Goal: Task Accomplishment & Management: Use online tool/utility

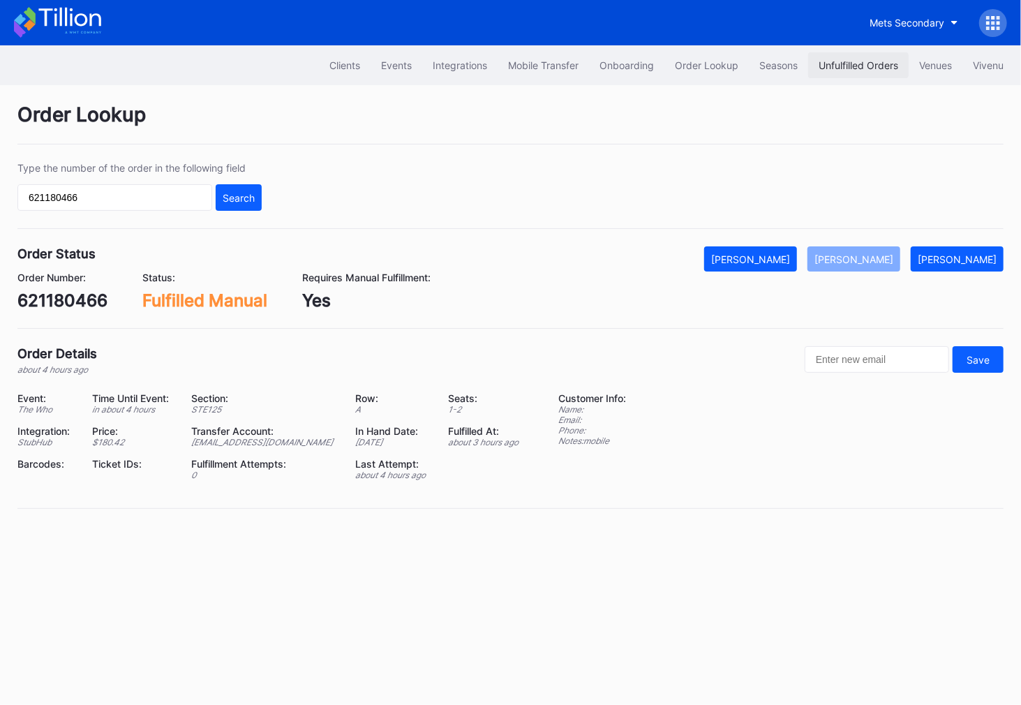
click at [852, 71] on button "Unfulfilled Orders" at bounding box center [858, 65] width 101 height 26
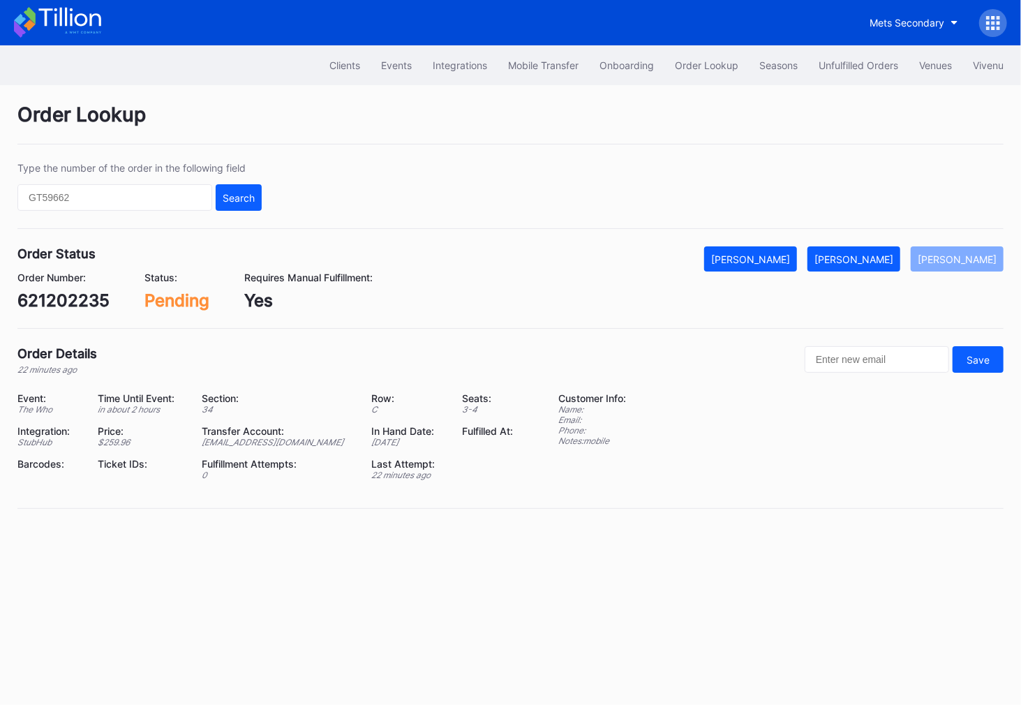
click at [77, 297] on div "621202235" at bounding box center [63, 300] width 92 height 20
copy div "621202235"
click at [869, 253] on div "Mark Fulfilled" at bounding box center [854, 259] width 79 height 12
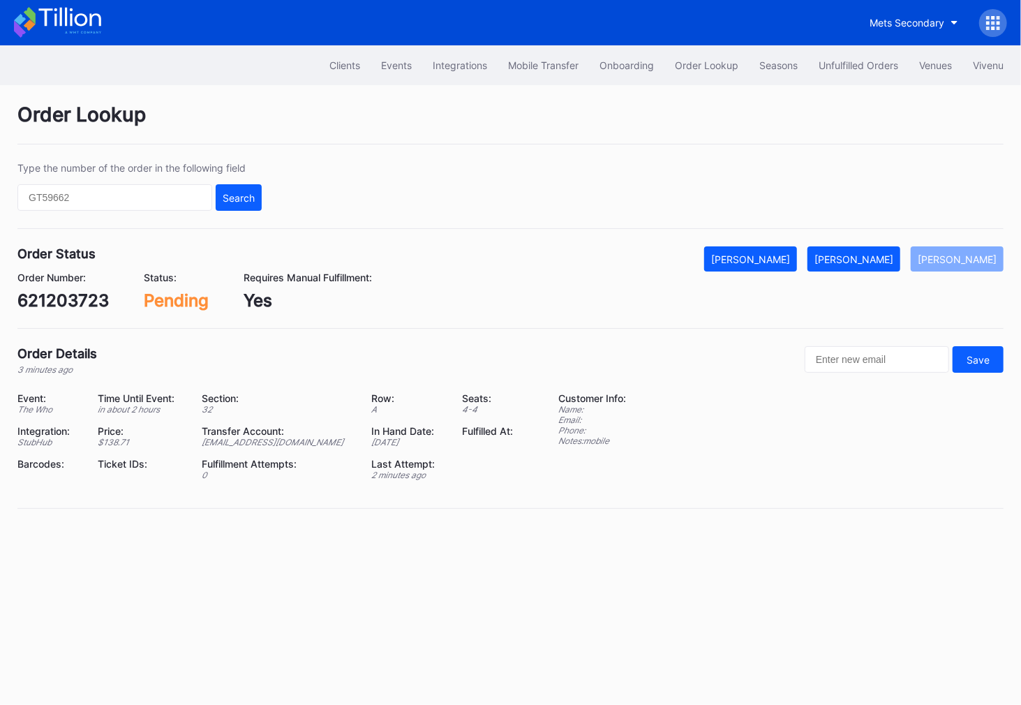
click at [92, 302] on div "621203723" at bounding box center [62, 300] width 91 height 20
copy div "621203723"
click at [885, 253] on div "[PERSON_NAME]" at bounding box center [854, 259] width 79 height 12
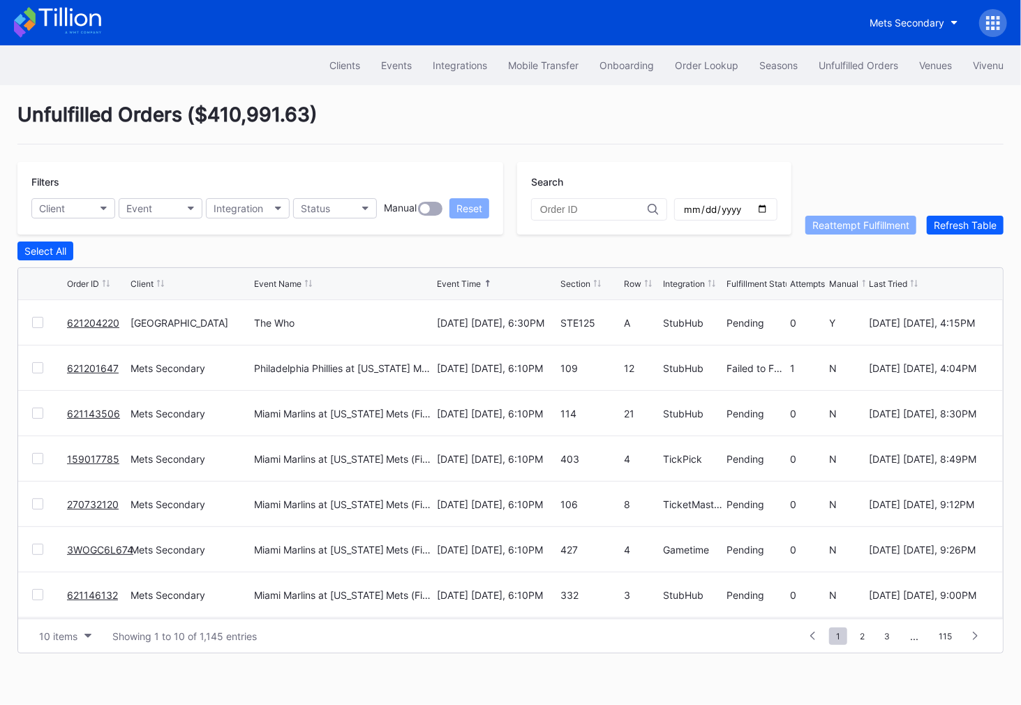
click at [102, 321] on link "621204220" at bounding box center [93, 323] width 52 height 12
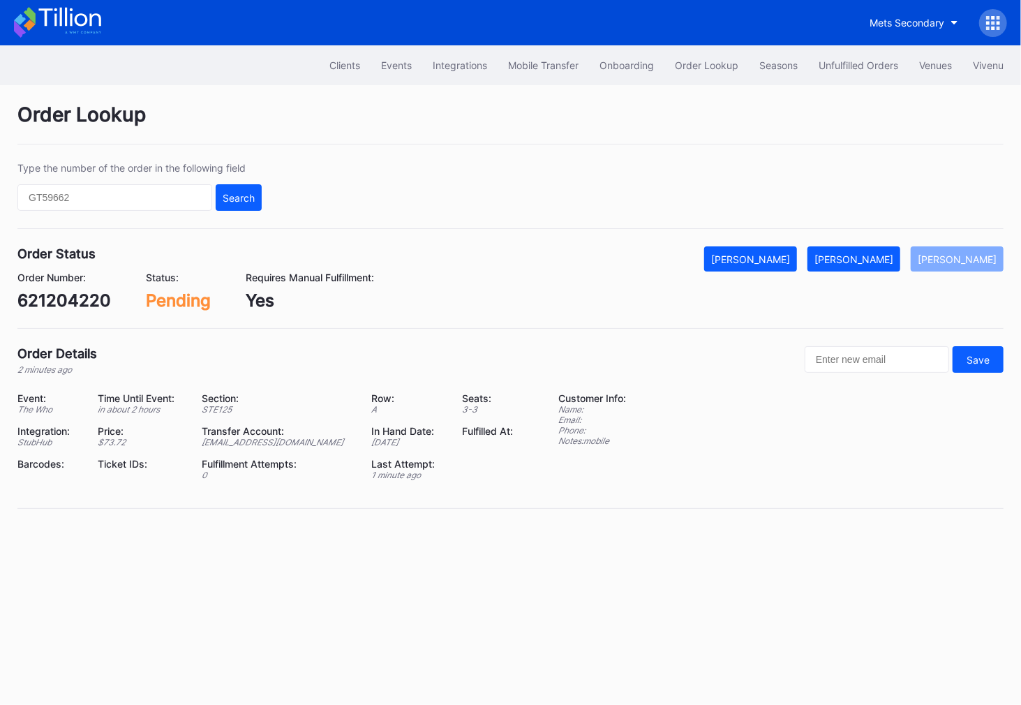
click at [84, 300] on div "621204220" at bounding box center [64, 300] width 94 height 20
copy div "621204220"
click at [901, 257] on button "Mark Fulfilled" at bounding box center [854, 258] width 93 height 25
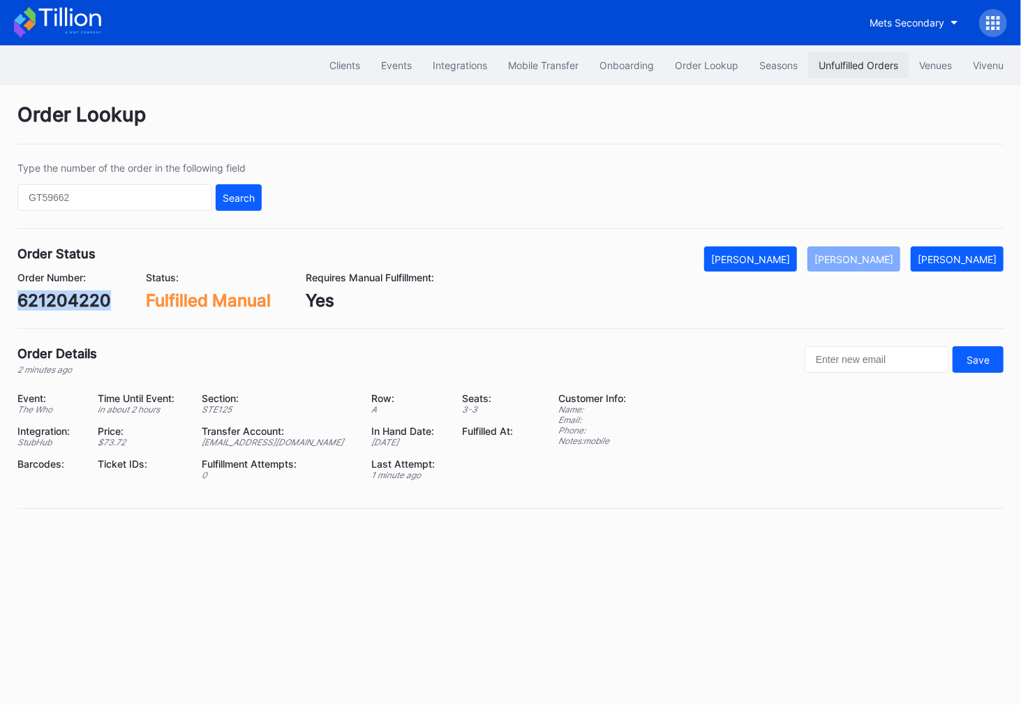
click at [838, 70] on div "Unfulfilled Orders" at bounding box center [859, 65] width 80 height 12
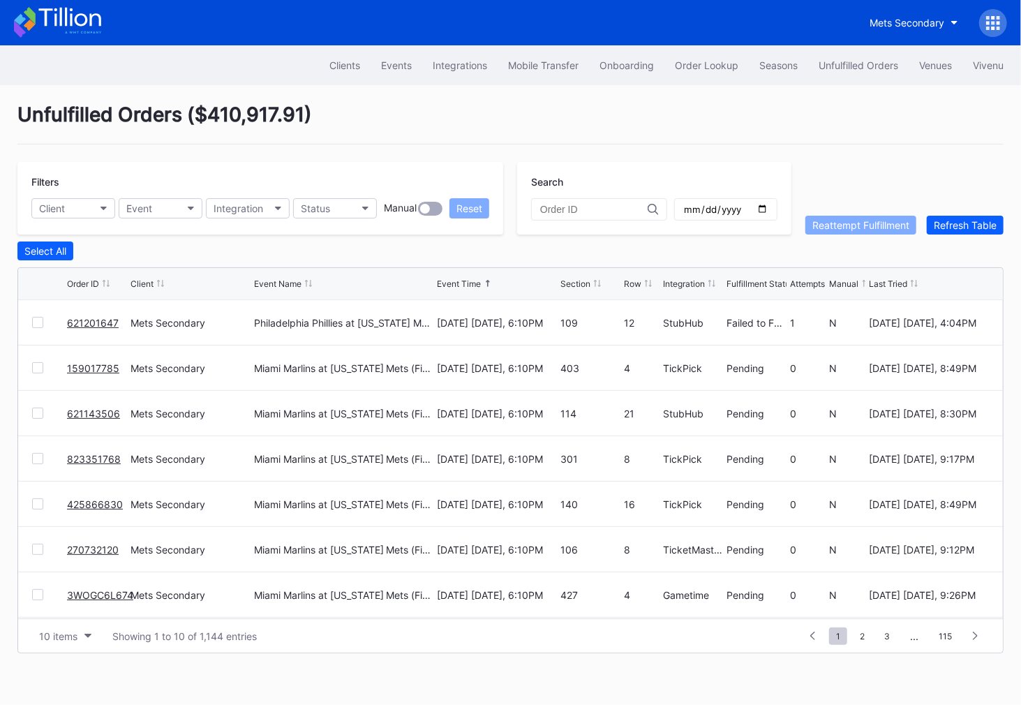
click at [535, 105] on div "Unfulfilled Orders ( $410,917.91 )" at bounding box center [510, 124] width 986 height 42
click at [424, 124] on div "Unfulfilled Orders ( $410,917.91 )" at bounding box center [510, 124] width 986 height 42
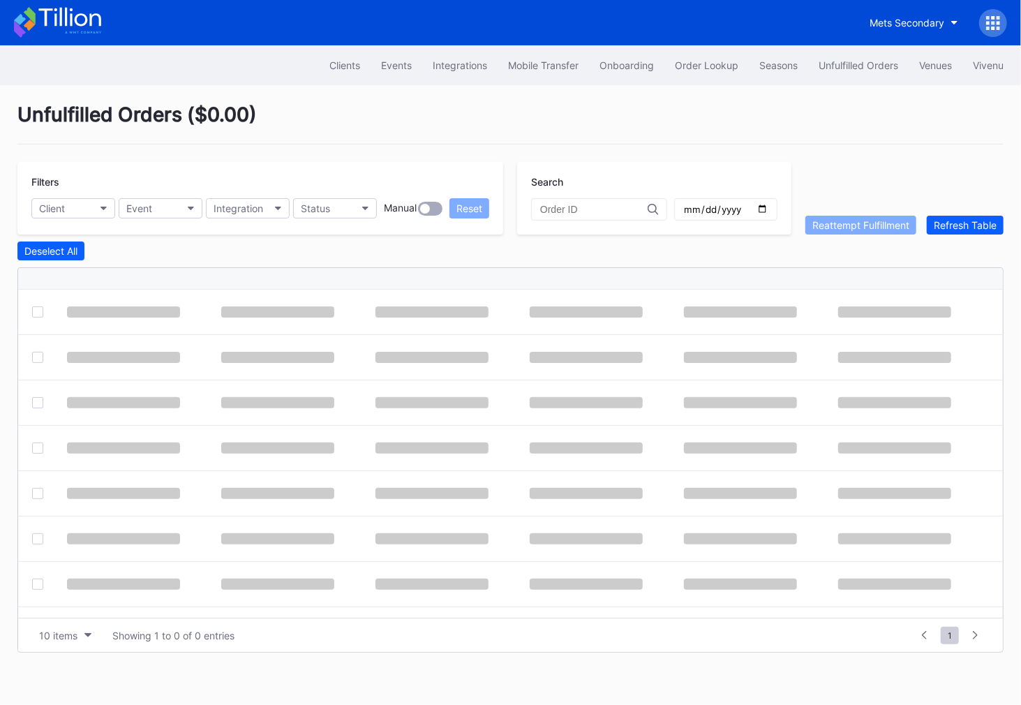
click at [453, 118] on div "Unfulfilled Orders ( $0.00 )" at bounding box center [510, 124] width 986 height 42
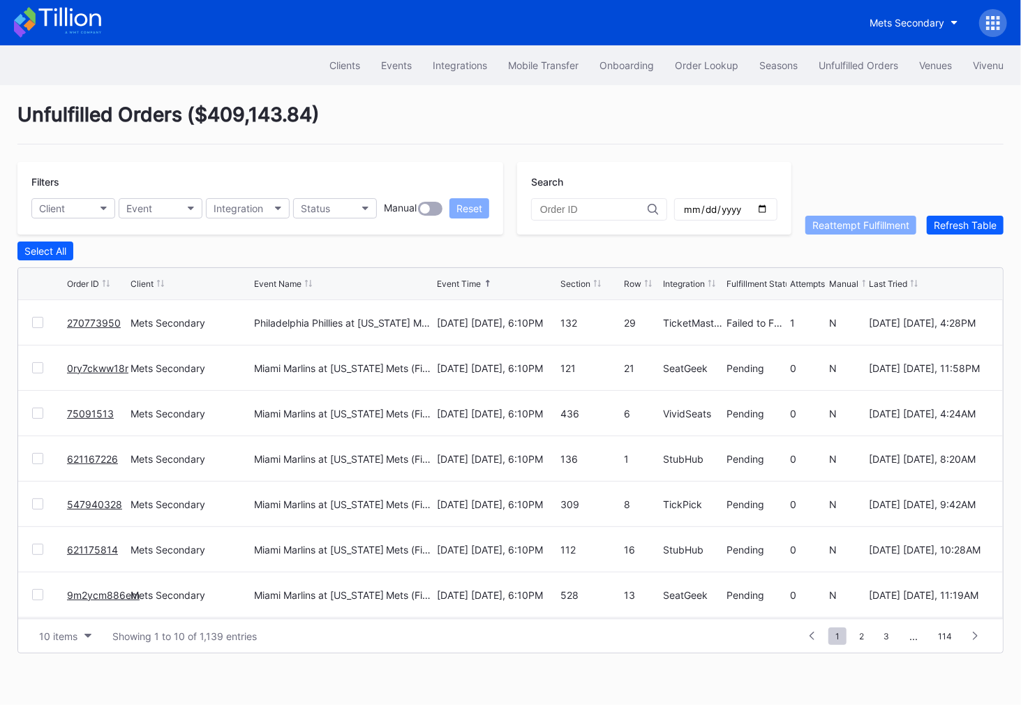
click at [457, 109] on div "Unfulfilled Orders ( $409,143.84 )" at bounding box center [510, 124] width 986 height 42
click at [683, 81] on div "Clients Events Integrations Mobile Transfer Onboarding Order Lookup Seasons Unf…" at bounding box center [510, 65] width 1021 height 40
click at [684, 59] on div "Order Lookup" at bounding box center [707, 65] width 64 height 12
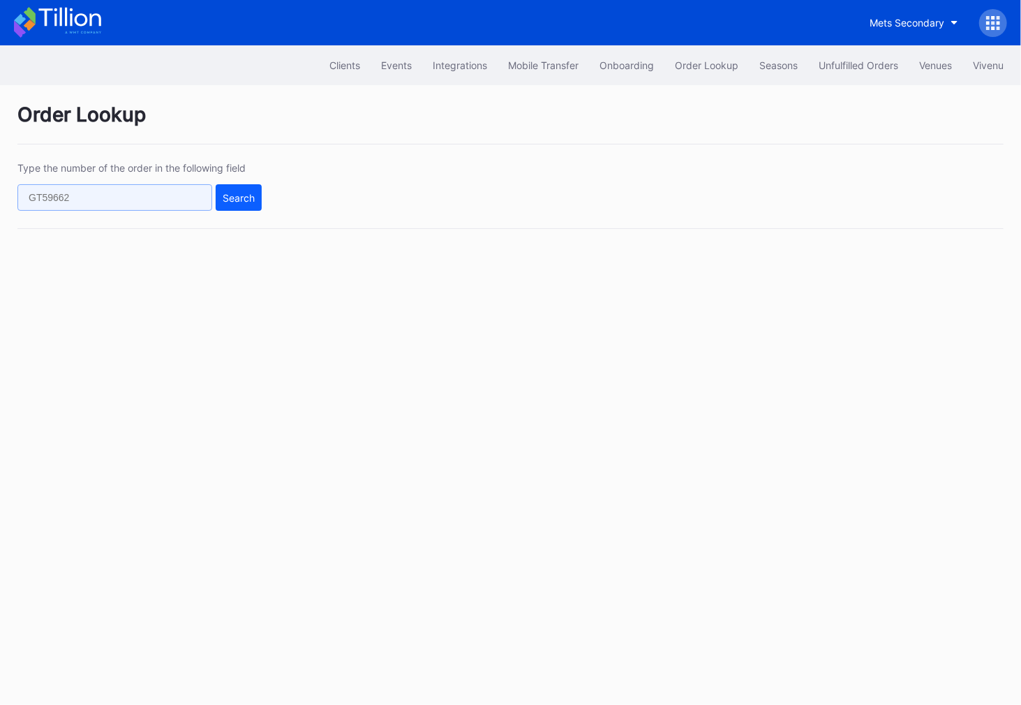
click at [176, 197] on input "text" at bounding box center [114, 197] width 195 height 27
paste input "621206542"
click at [238, 196] on div "Search" at bounding box center [239, 198] width 32 height 12
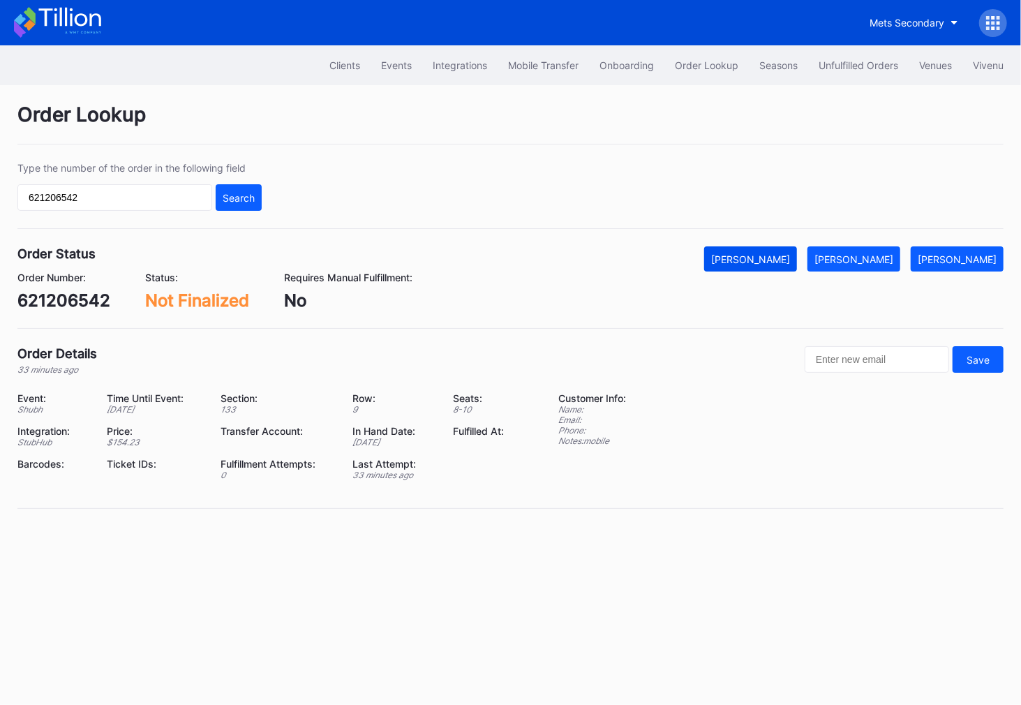
click at [776, 250] on button "Mark Cancelled" at bounding box center [750, 258] width 93 height 25
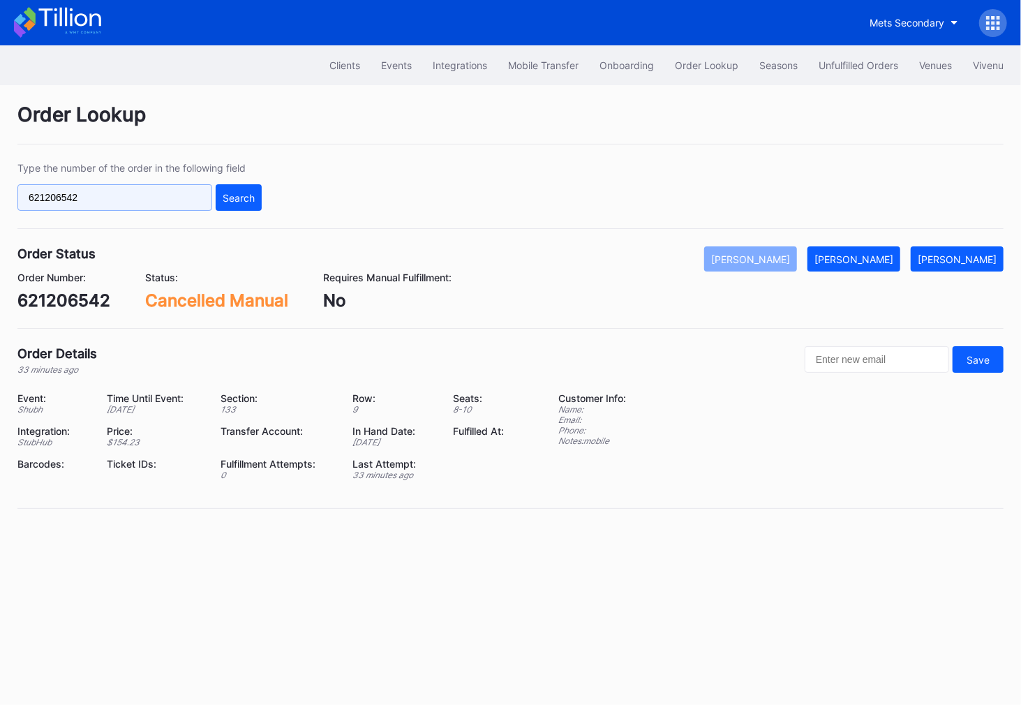
click at [186, 202] on input "621206542" at bounding box center [114, 197] width 195 height 27
paste input "881"
type input "621208812"
click at [248, 198] on div "Search" at bounding box center [239, 198] width 32 height 12
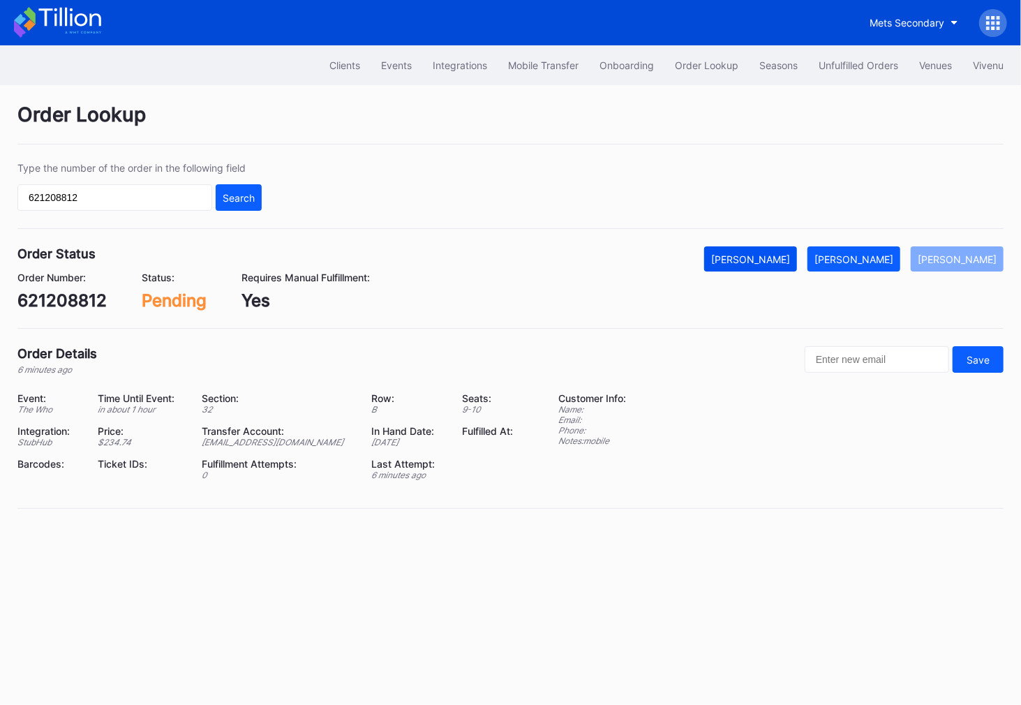
click at [787, 261] on div "Mark Cancelled" at bounding box center [750, 259] width 79 height 12
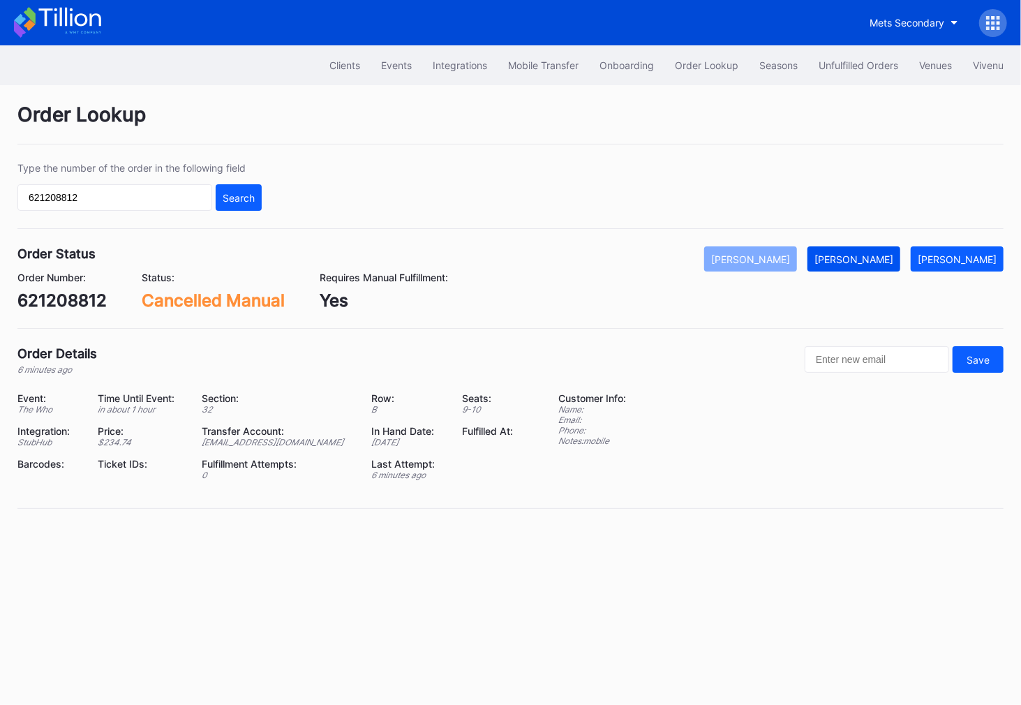
click at [877, 253] on div "Mark Fulfilled" at bounding box center [854, 259] width 79 height 12
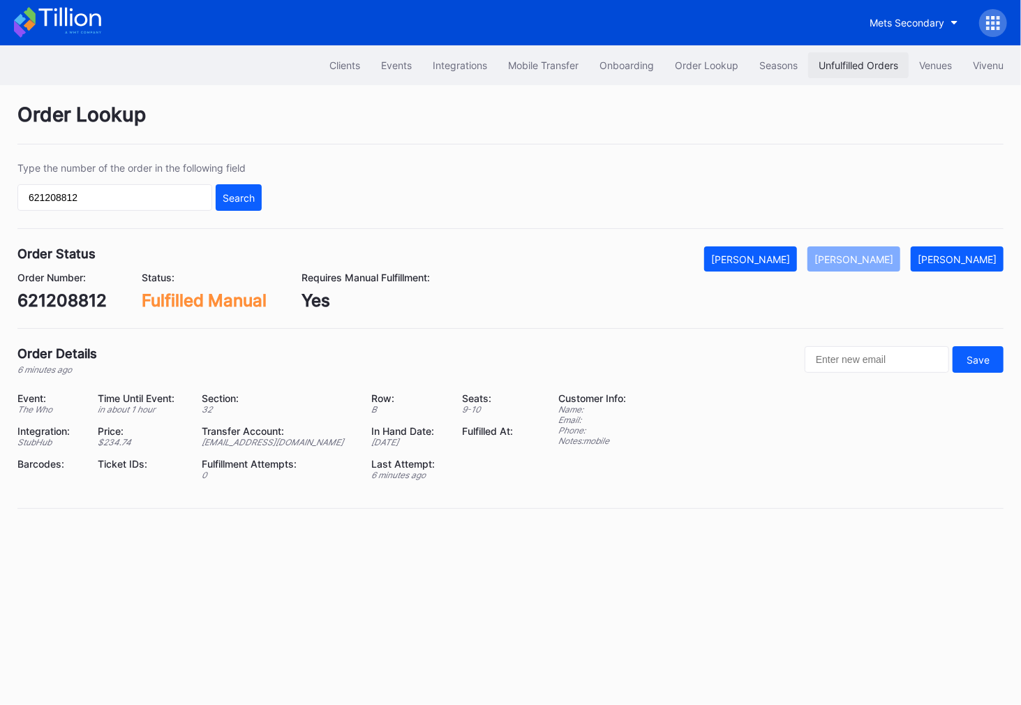
click at [851, 65] on div "Unfulfilled Orders" at bounding box center [859, 65] width 80 height 12
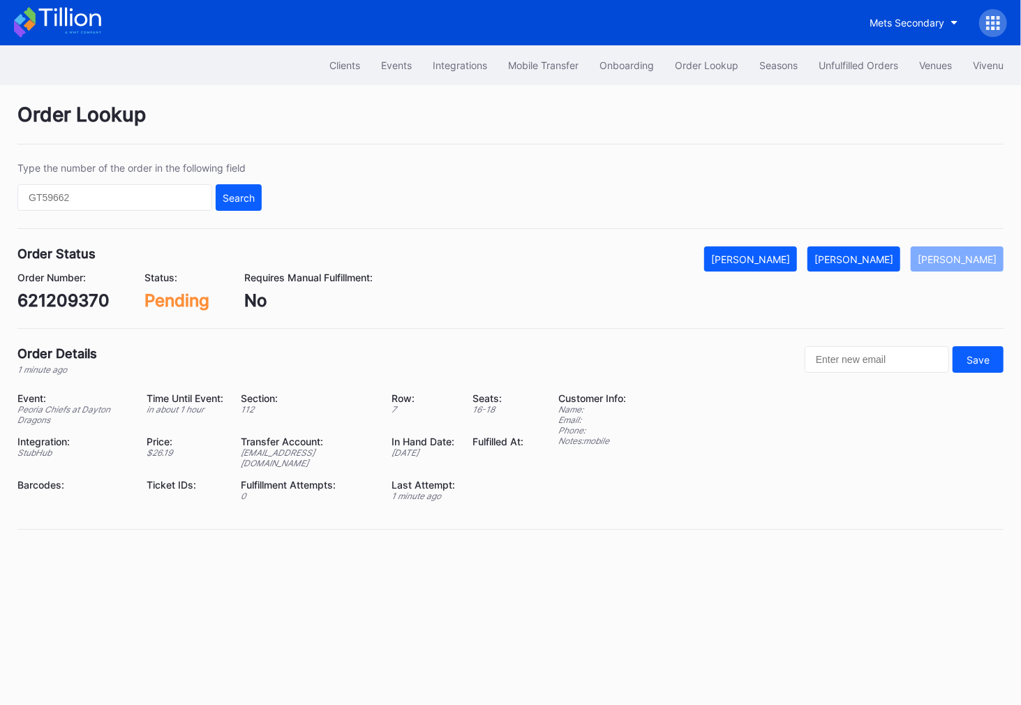
click at [88, 295] on div "621209370" at bounding box center [63, 300] width 92 height 20
copy div "621209370"
click at [889, 255] on div "[PERSON_NAME]" at bounding box center [854, 259] width 79 height 12
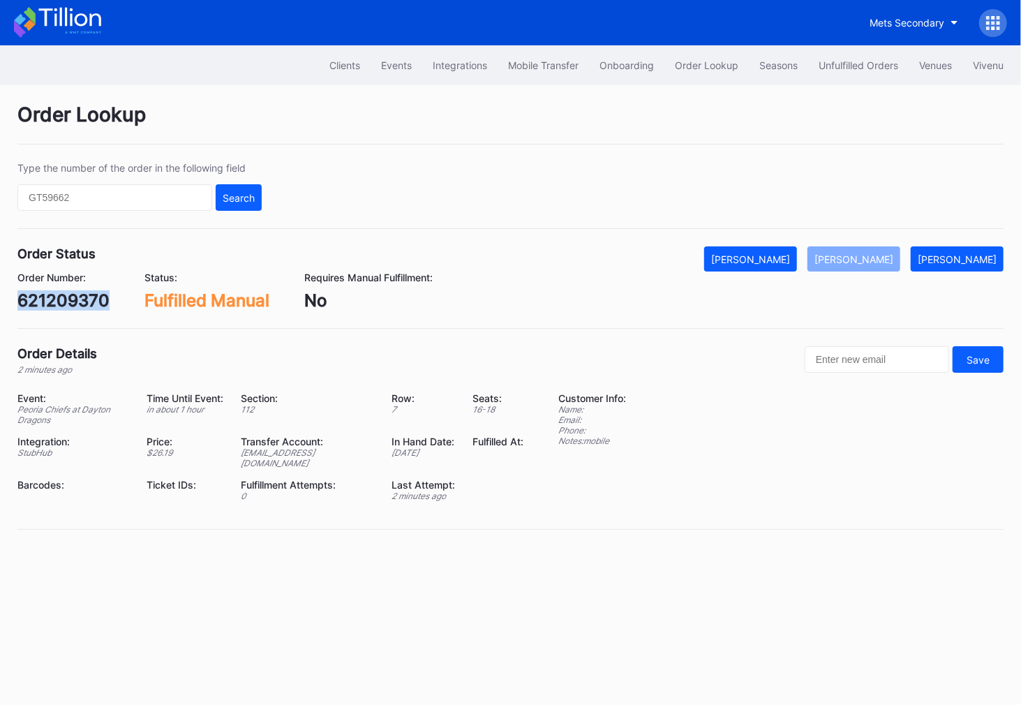
copy div "621209370"
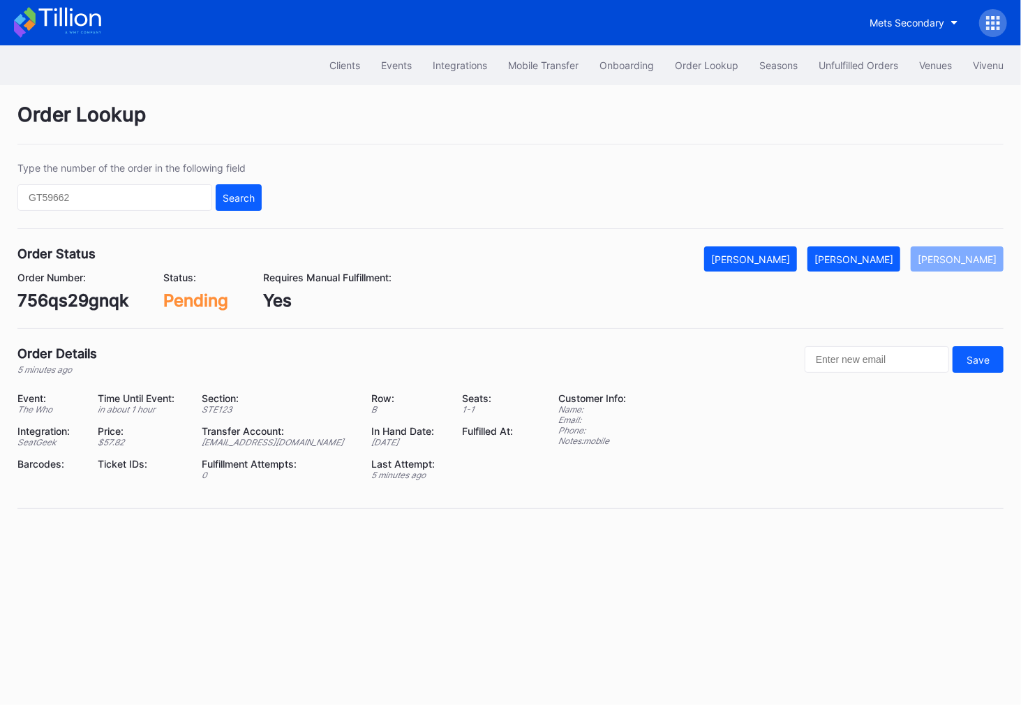
click at [77, 306] on div "756qs29gnqk" at bounding box center [72, 300] width 111 height 20
copy div "756qs29gnqk"
click at [880, 260] on div "[PERSON_NAME]" at bounding box center [854, 259] width 79 height 12
